Goal: Task Accomplishment & Management: Manage account settings

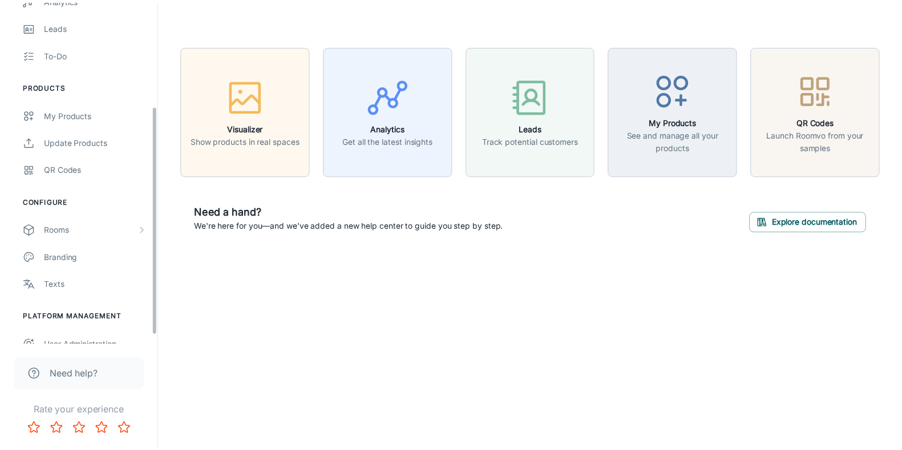
scroll to position [169, 0]
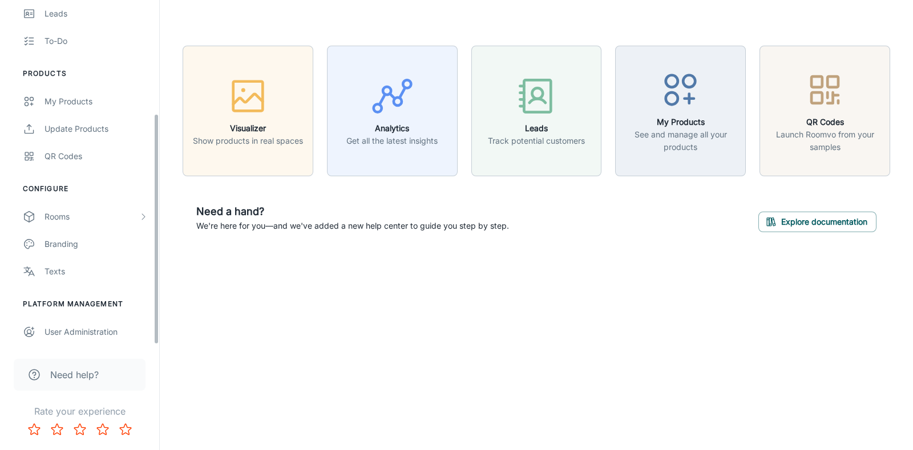
drag, startPoint x: 157, startPoint y: 177, endPoint x: 139, endPoint y: 290, distance: 114.5
click at [143, 305] on div "[PERSON_NAME] Paints [PERSON_NAME] Engagement Analytics Leads To-do Products My…" at bounding box center [79, 172] width 159 height 345
click at [131, 223] on div "Rooms" at bounding box center [79, 216] width 159 height 27
click at [111, 244] on div "My Rooms" at bounding box center [96, 244] width 103 height 13
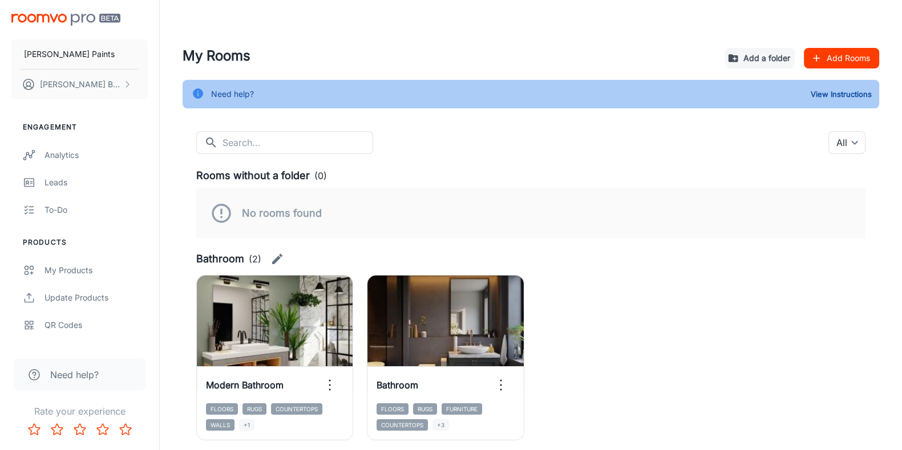
click at [548, 142] on div "​ ​ All ​" at bounding box center [530, 142] width 669 height 23
click at [608, 152] on div "​ ​ All ​" at bounding box center [530, 142] width 669 height 23
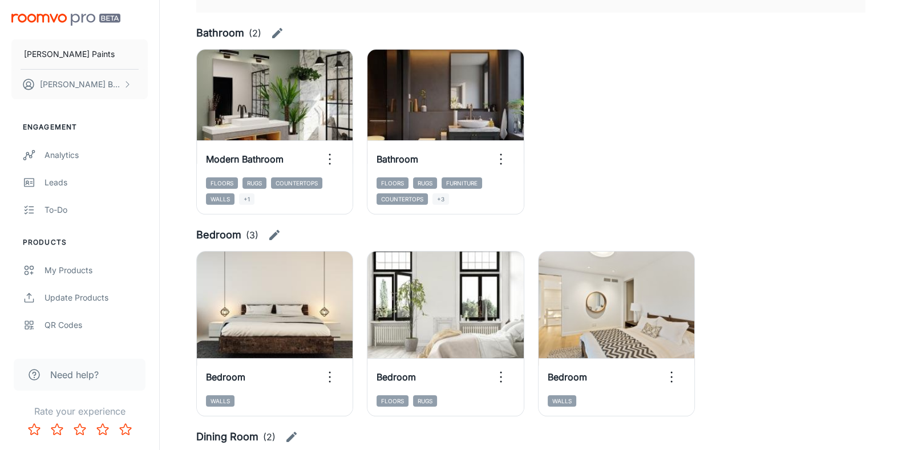
scroll to position [228, 0]
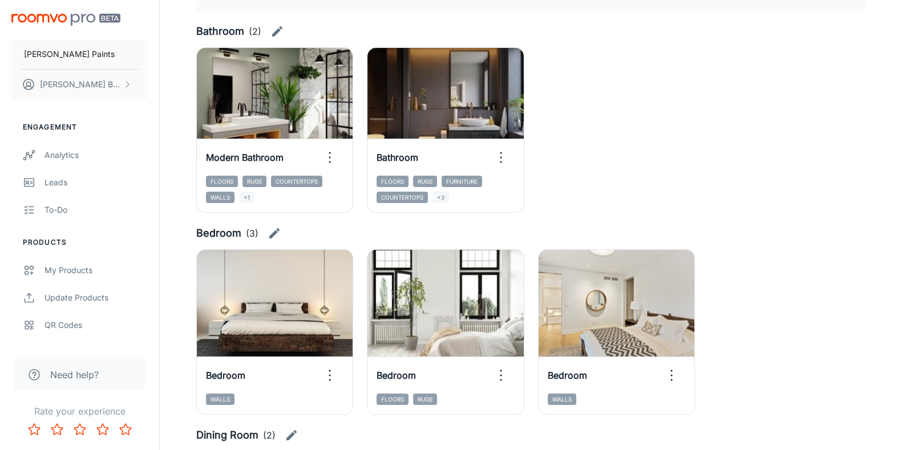
click at [272, 33] on icon "button" at bounding box center [277, 32] width 14 height 14
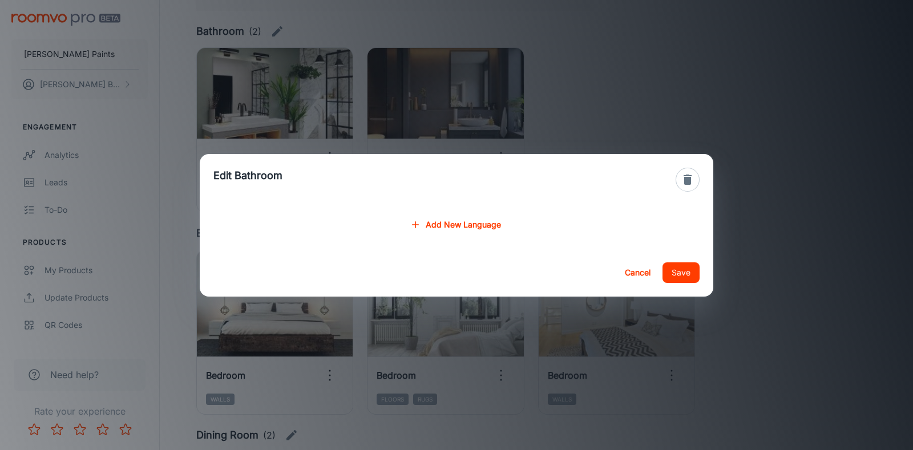
click at [685, 176] on icon "button" at bounding box center [688, 180] width 14 height 14
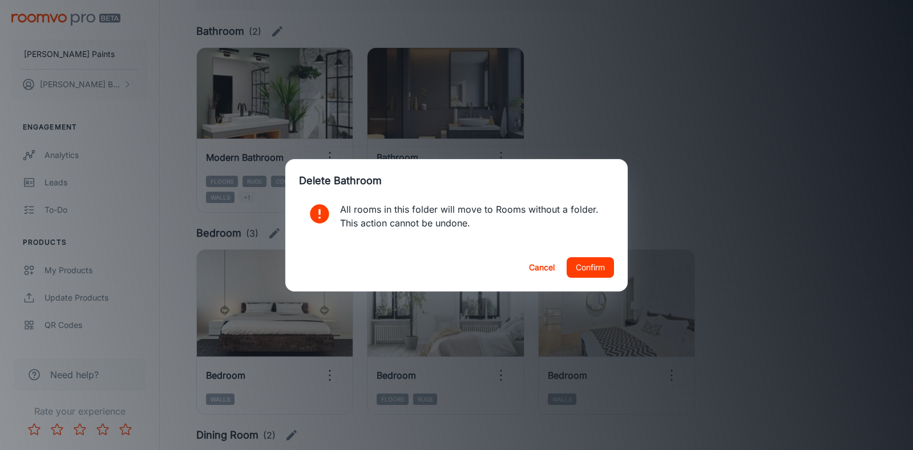
click at [575, 277] on button "Confirm" at bounding box center [590, 267] width 47 height 21
click at [582, 270] on button "Confirm" at bounding box center [590, 267] width 47 height 21
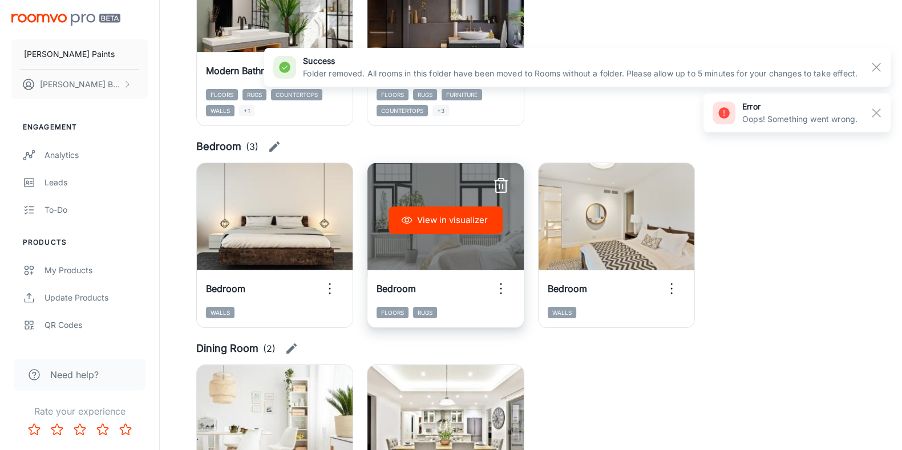
click at [502, 186] on icon "button" at bounding box center [501, 186] width 18 height 18
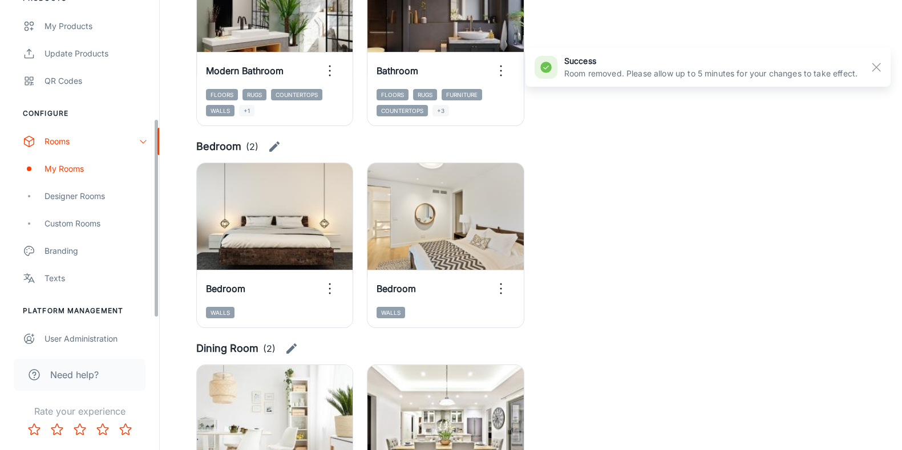
scroll to position [251, 0]
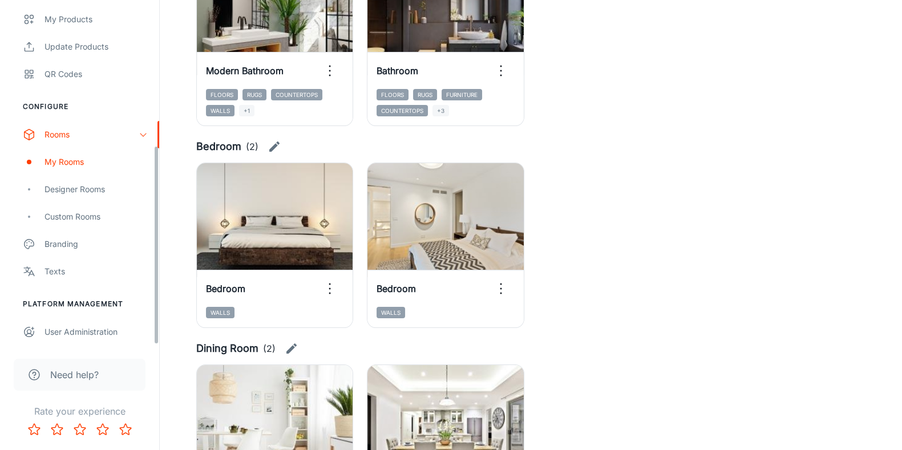
drag, startPoint x: 155, startPoint y: 121, endPoint x: 157, endPoint y: 304, distance: 182.6
click at [157, 304] on div "[PERSON_NAME] Paints [PERSON_NAME] Engagement Analytics Leads To-do Products My…" at bounding box center [79, 172] width 159 height 345
click at [100, 274] on div "Texts" at bounding box center [96, 271] width 103 height 13
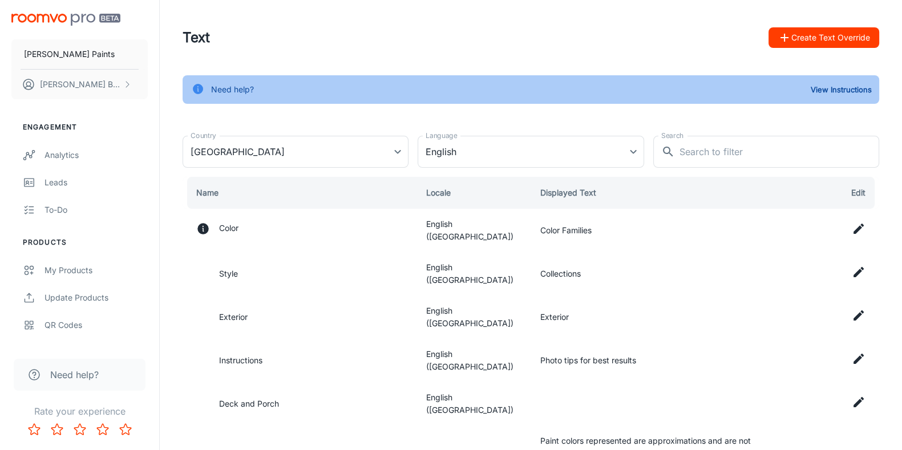
click at [849, 78] on div "Need help? View Instructions" at bounding box center [531, 89] width 697 height 29
click at [849, 79] on div "View Instructions" at bounding box center [837, 90] width 76 height 22
click at [846, 90] on button "View Instructions" at bounding box center [841, 89] width 67 height 17
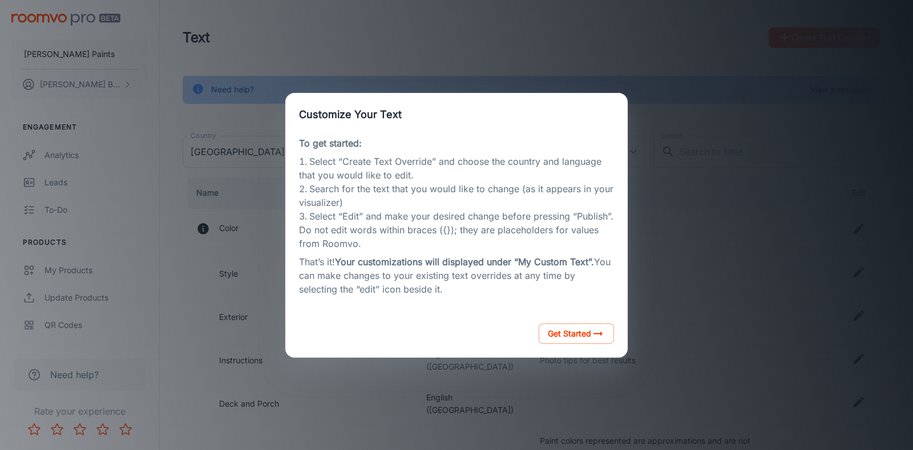
click at [666, 64] on div "Customize Your Text To get started: Select “Create Text Override” and choose th…" at bounding box center [457, 225] width 886 height 423
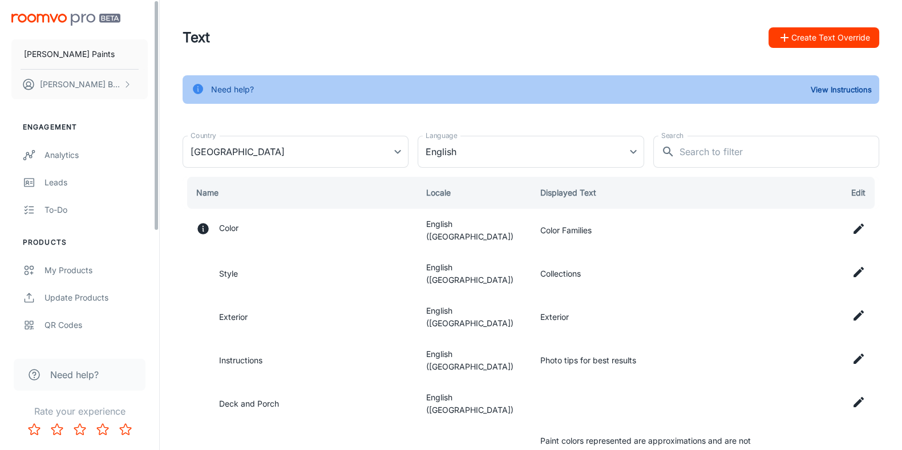
drag, startPoint x: 155, startPoint y: 130, endPoint x: 156, endPoint y: 99, distance: 30.3
click at [156, 99] on div "[PERSON_NAME] Paints [PERSON_NAME] Engagement Analytics Leads To-do Products My…" at bounding box center [79, 172] width 159 height 345
click at [97, 220] on link "To-do" at bounding box center [79, 209] width 159 height 27
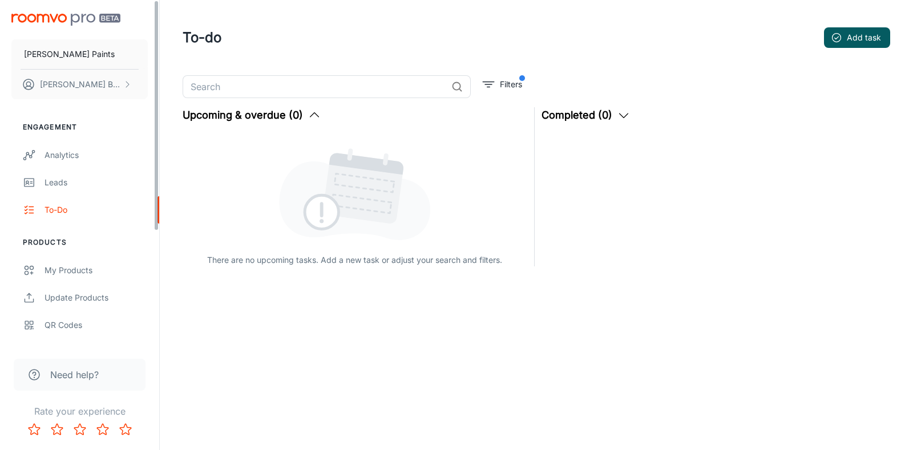
drag, startPoint x: 156, startPoint y: 201, endPoint x: 161, endPoint y: 185, distance: 16.6
click at [161, 185] on div "[PERSON_NAME] Paints [PERSON_NAME] Engagement Analytics Leads To-do Products My…" at bounding box center [456, 187] width 913 height 374
click at [100, 182] on div "Leads" at bounding box center [96, 182] width 103 height 13
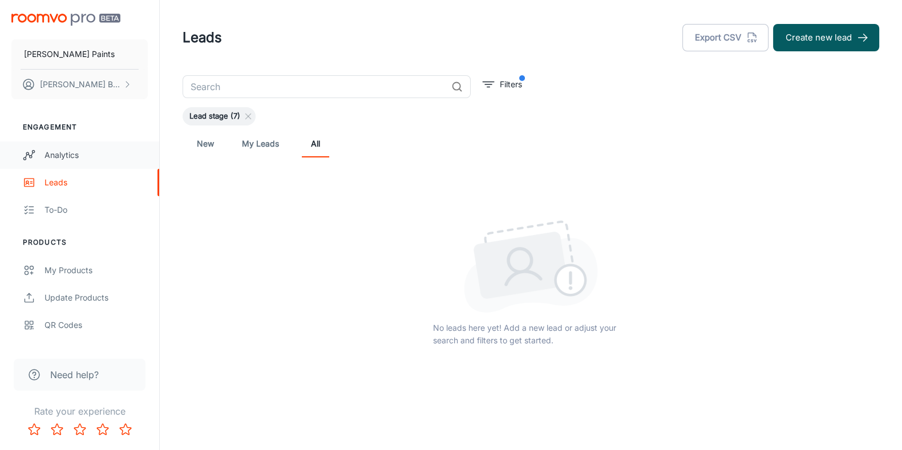
click at [86, 159] on div "Analytics" at bounding box center [96, 155] width 103 height 13
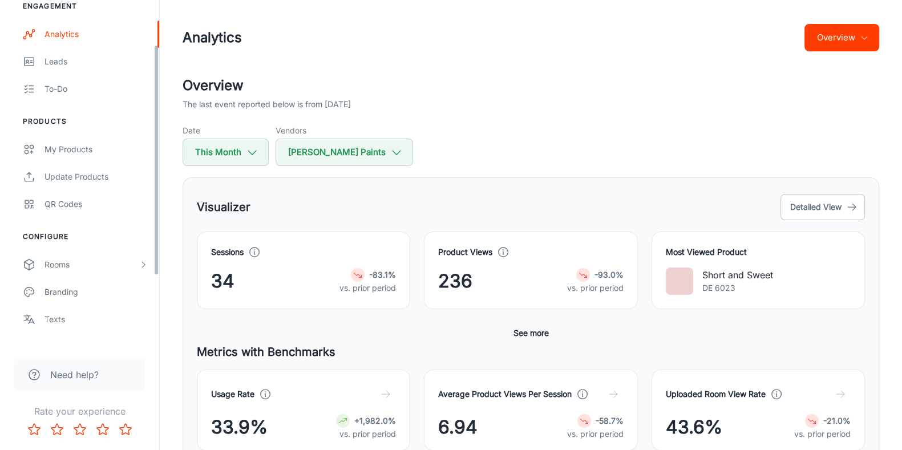
scroll to position [169, 0]
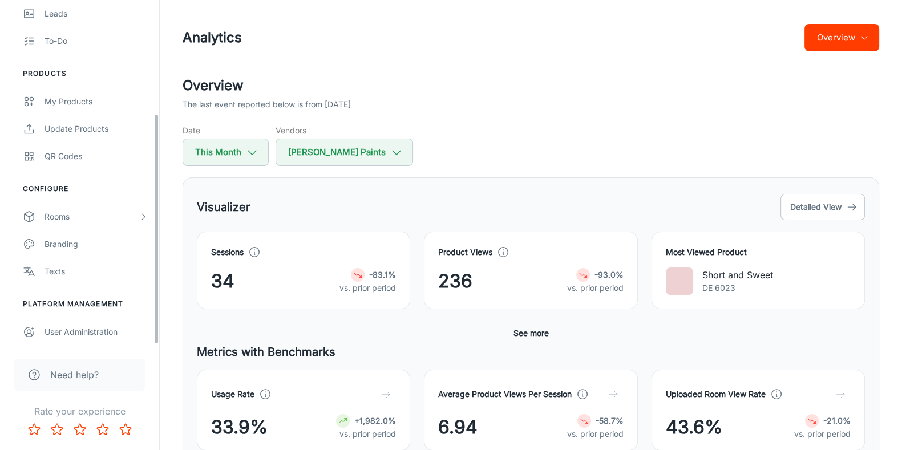
drag, startPoint x: 158, startPoint y: 159, endPoint x: 157, endPoint y: 265, distance: 105.6
click at [157, 265] on div "[PERSON_NAME] Paints [PERSON_NAME] Engagement Analytics Leads To-do Products My…" at bounding box center [79, 172] width 159 height 345
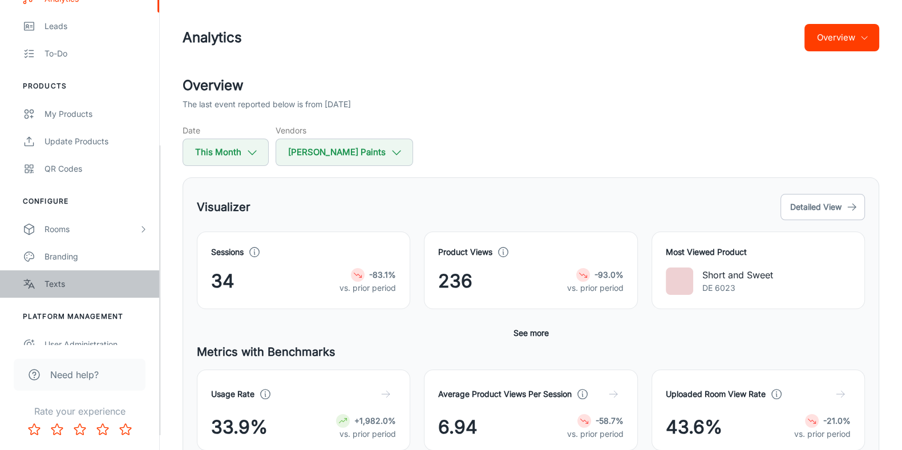
click at [109, 283] on div "Texts" at bounding box center [96, 284] width 103 height 13
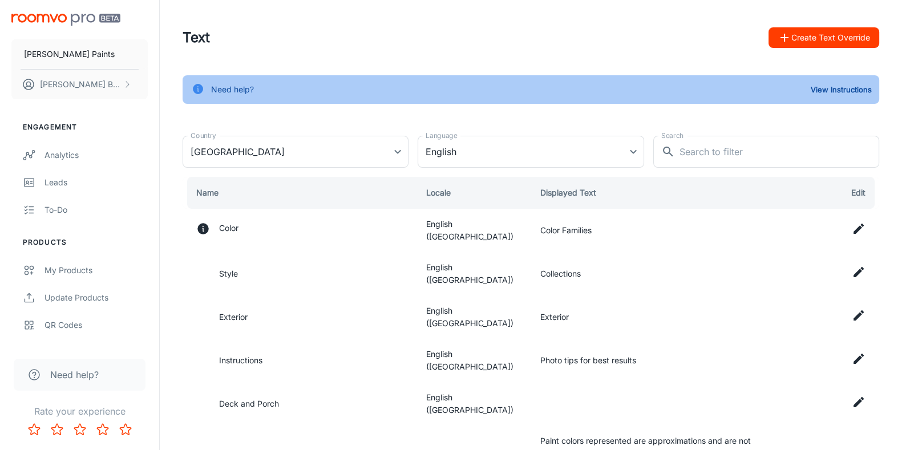
click at [504, 35] on div "Text Create Text Override" at bounding box center [531, 38] width 697 height 30
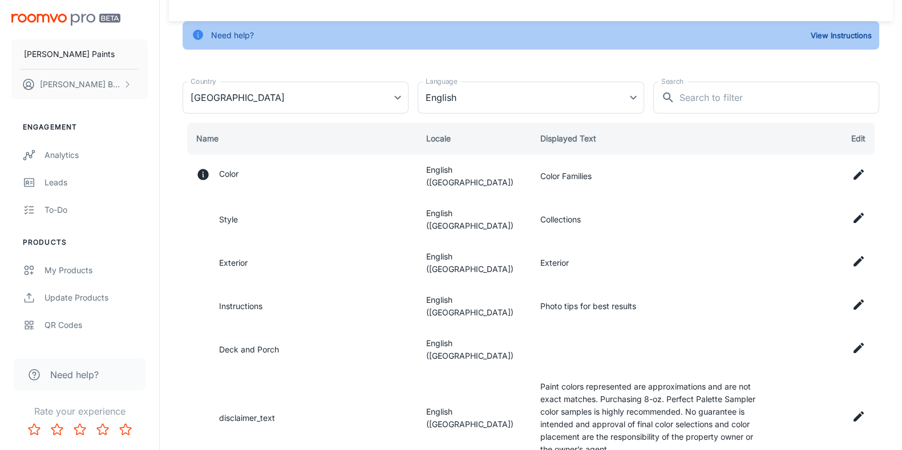
scroll to position [56, 0]
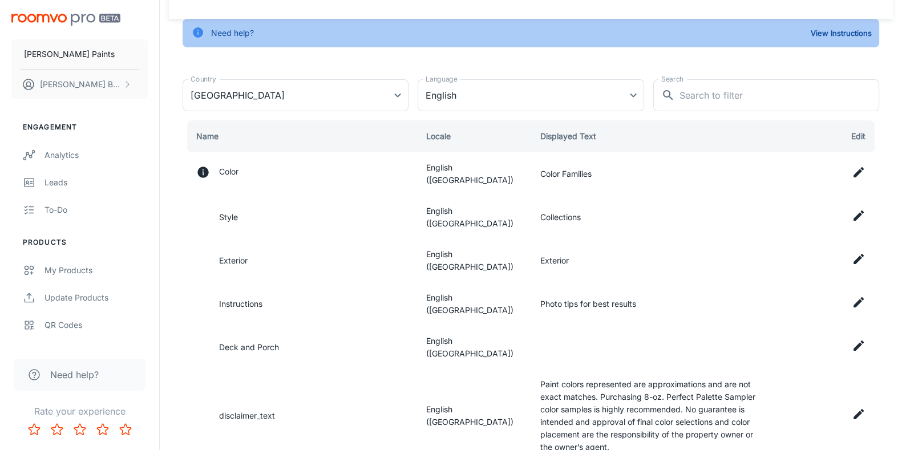
click at [858, 296] on icon at bounding box center [859, 303] width 14 height 14
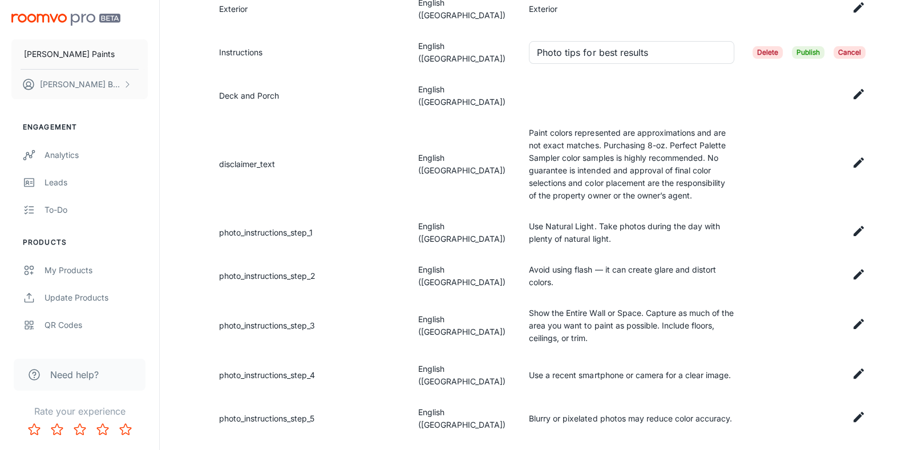
scroll to position [313, 0]
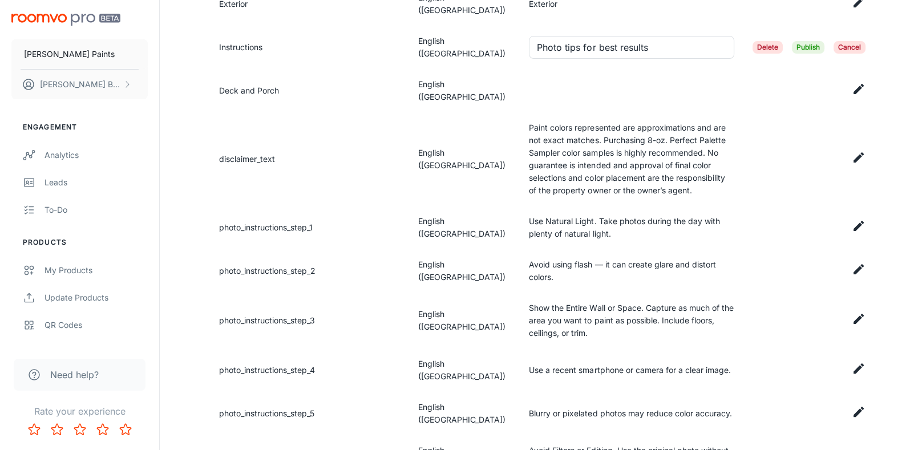
click at [612, 69] on td at bounding box center [632, 90] width 224 height 43
